Goal: Task Accomplishment & Management: Manage account settings

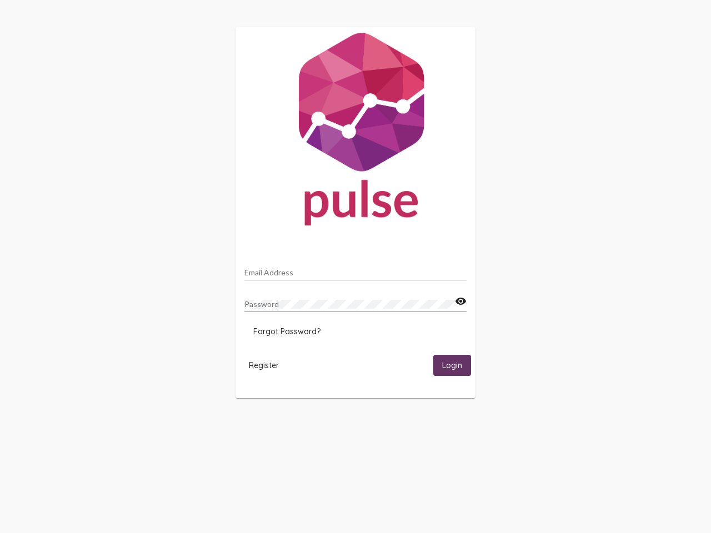
click at [355, 269] on input "Email Address" at bounding box center [355, 272] width 222 height 9
click at [460, 301] on mat-icon "visibility" at bounding box center [461, 301] width 12 height 13
click at [286, 331] on span "Forgot Password?" at bounding box center [286, 331] width 67 height 10
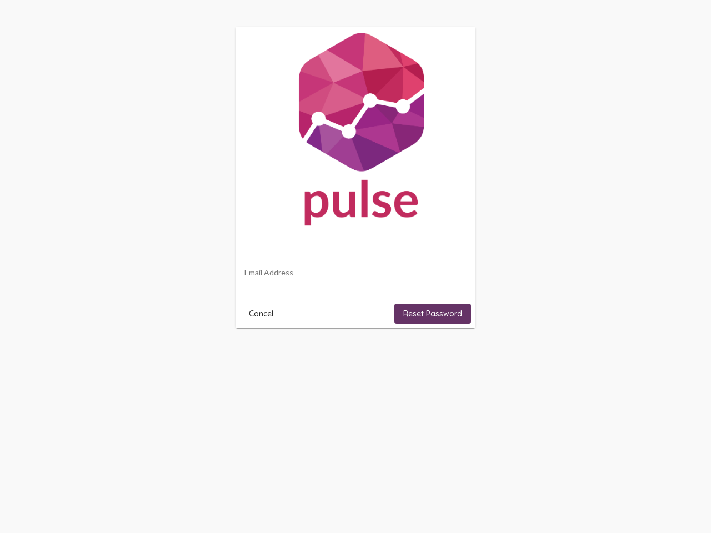
click at [264, 355] on html "Email Address Cancel Reset Password" at bounding box center [355, 177] width 711 height 355
click at [452, 355] on html "Email Address Cancel Reset Password" at bounding box center [355, 177] width 711 height 355
